Goal: Information Seeking & Learning: Find specific fact

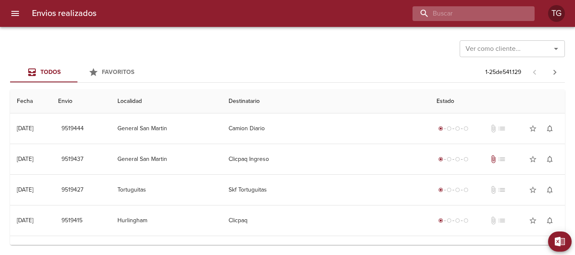
click at [500, 21] on input "buscar" at bounding box center [466, 13] width 108 height 15
paste input "9396774"
type input "9396774"
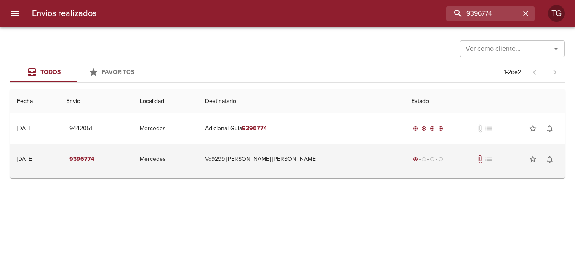
click at [357, 165] on td "Vc9299 [PERSON_NAME] [PERSON_NAME]" at bounding box center [301, 159] width 206 height 30
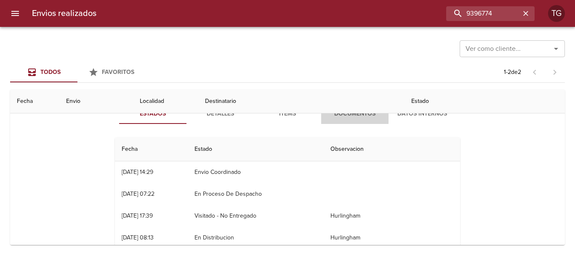
click at [362, 114] on span "Documentos" at bounding box center [354, 114] width 57 height 11
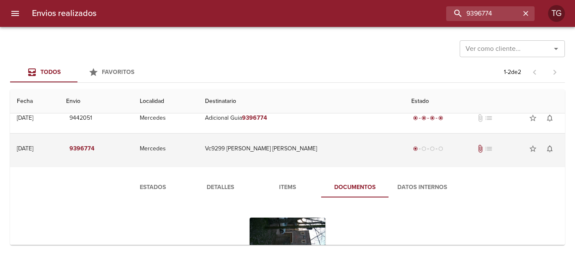
scroll to position [84, 0]
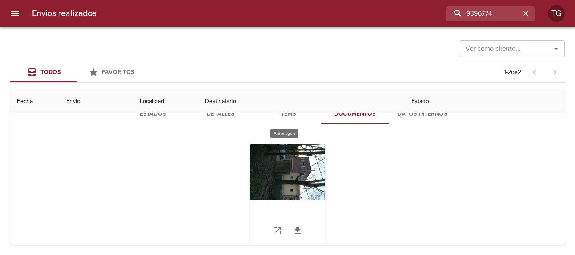
click at [292, 191] on div "Tabla de envíos del cliente" at bounding box center [288, 196] width 76 height 105
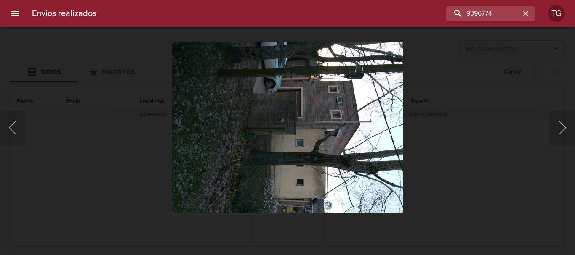
click at [286, 129] on img "Lightbox" at bounding box center [287, 127] width 231 height 171
click at [574, 77] on div "Lightbox" at bounding box center [287, 127] width 575 height 255
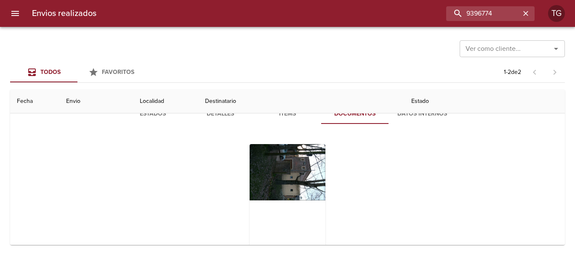
click at [512, 191] on div "Estados Detalles Items Documentos Datos Internos" at bounding box center [287, 183] width 541 height 179
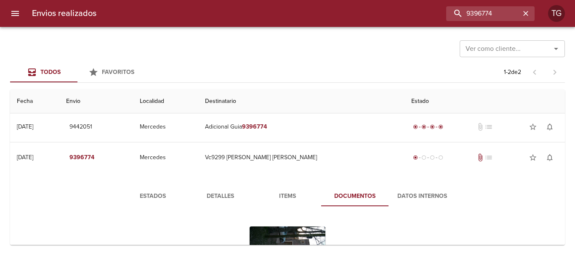
scroll to position [0, 0]
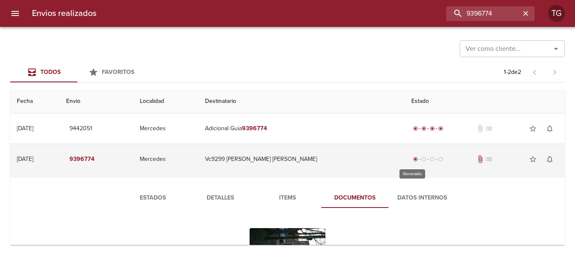
click at [420, 159] on div "radio_button_unchecked" at bounding box center [424, 159] width 8 height 5
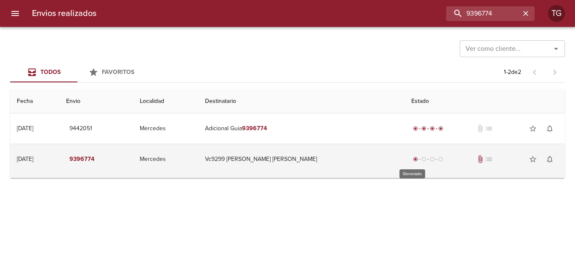
click at [413, 159] on span "radio_button_checked" at bounding box center [415, 159] width 5 height 5
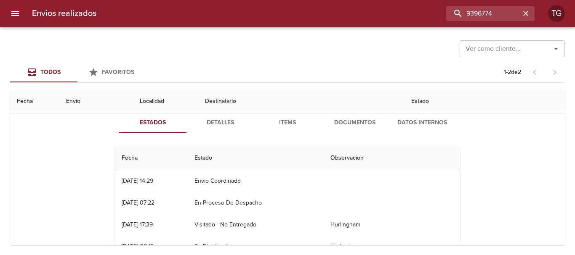
scroll to position [22, 0]
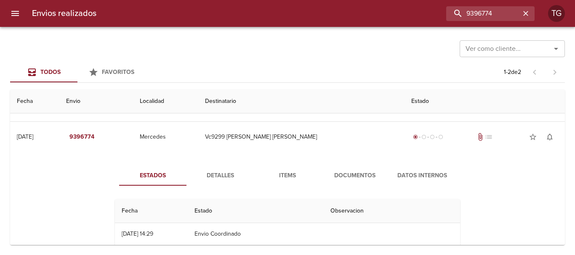
drag, startPoint x: 116, startPoint y: 234, endPoint x: 161, endPoint y: 237, distance: 44.7
click at [215, 247] on div "Ver como cliente... Ver como cliente... Todos Favoritos 1 - 2 de 2 Fecha Envio …" at bounding box center [287, 141] width 575 height 229
click at [151, 237] on div "[DATE] 14:29" at bounding box center [138, 234] width 32 height 7
click at [152, 237] on div "[DATE] 14:29" at bounding box center [138, 234] width 32 height 7
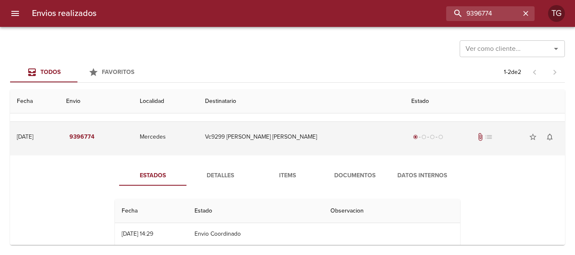
click at [198, 144] on td "Mercedes" at bounding box center [165, 137] width 65 height 30
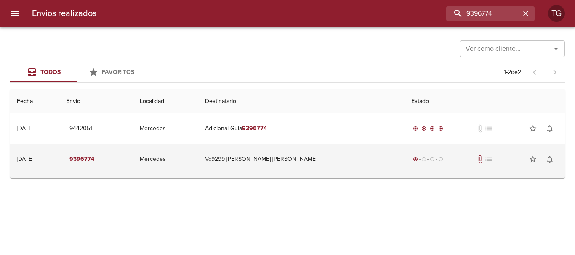
scroll to position [0, 0]
click at [198, 151] on td "Mercedes" at bounding box center [165, 159] width 65 height 30
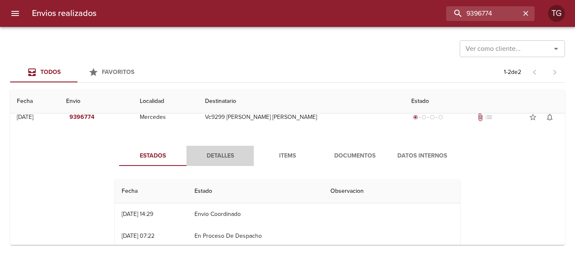
click at [213, 156] on span "Detalles" at bounding box center [219, 156] width 57 height 11
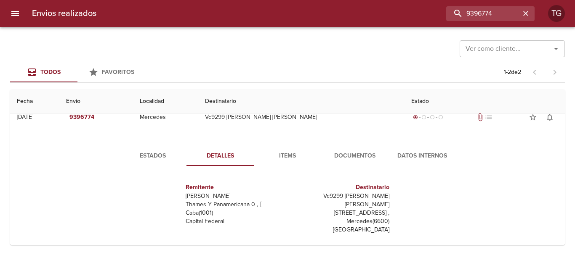
scroll to position [84, 0]
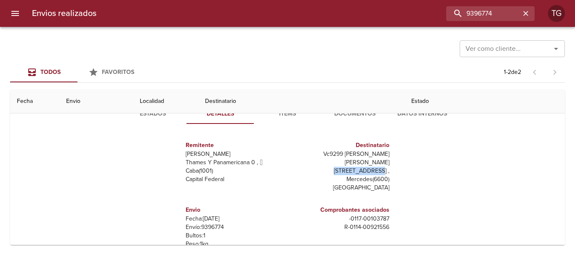
drag, startPoint x: 345, startPoint y: 164, endPoint x: 386, endPoint y: 165, distance: 40.4
click at [386, 167] on p "[STREET_ADDRESS] ," at bounding box center [340, 171] width 98 height 8
